Goal: Task Accomplishment & Management: Use online tool/utility

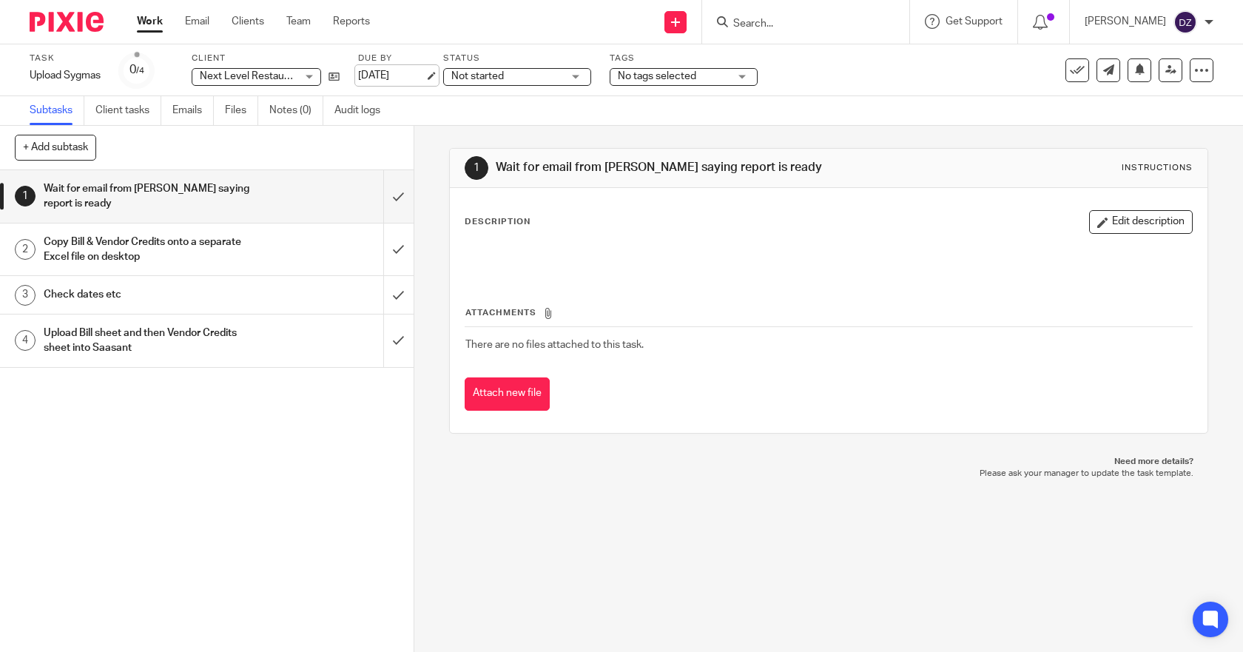
click at [413, 75] on link "[DATE]" at bounding box center [391, 76] width 67 height 16
click at [152, 16] on link "Work" at bounding box center [150, 21] width 26 height 15
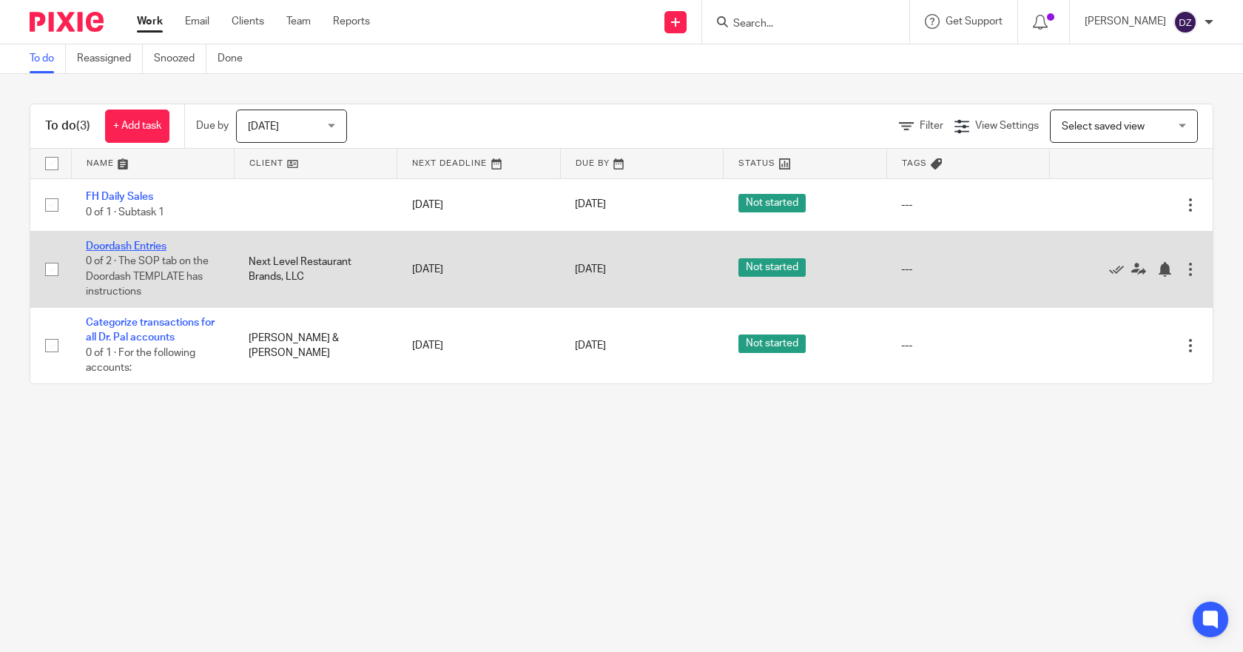
click at [149, 245] on link "Doordash Entries" at bounding box center [126, 246] width 81 height 10
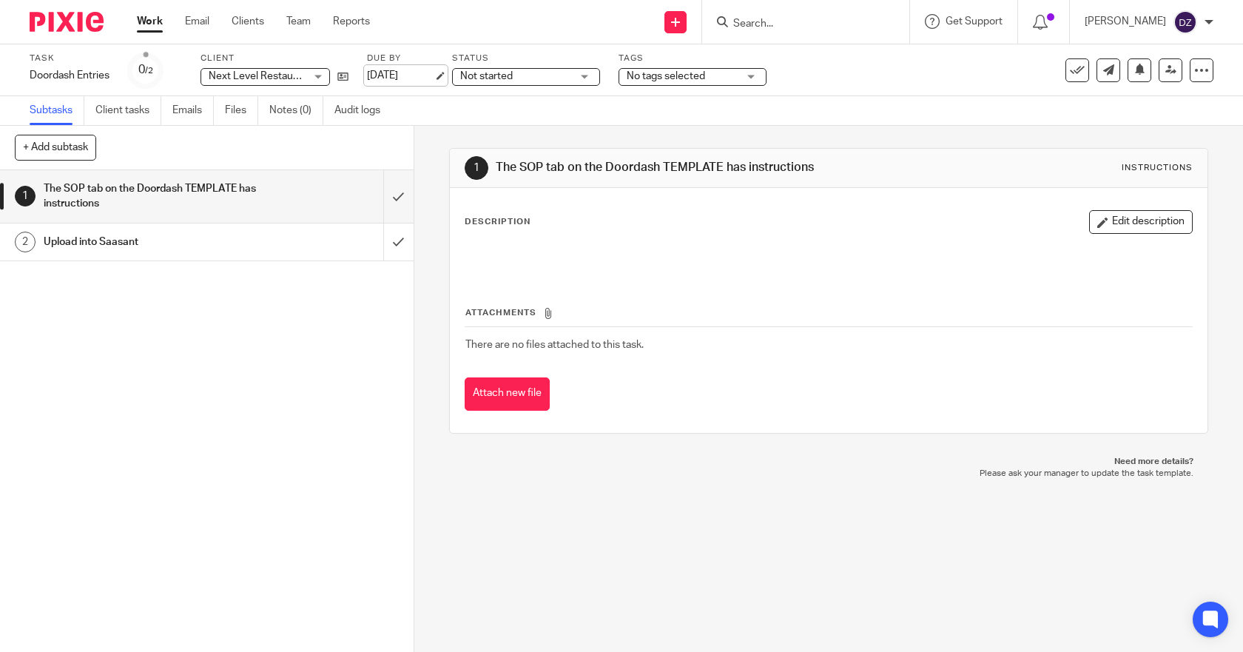
click at [429, 72] on link "[DATE]" at bounding box center [400, 76] width 67 height 16
click at [144, 21] on link "Work" at bounding box center [150, 21] width 26 height 15
